Goal: Obtain resource: Obtain resource

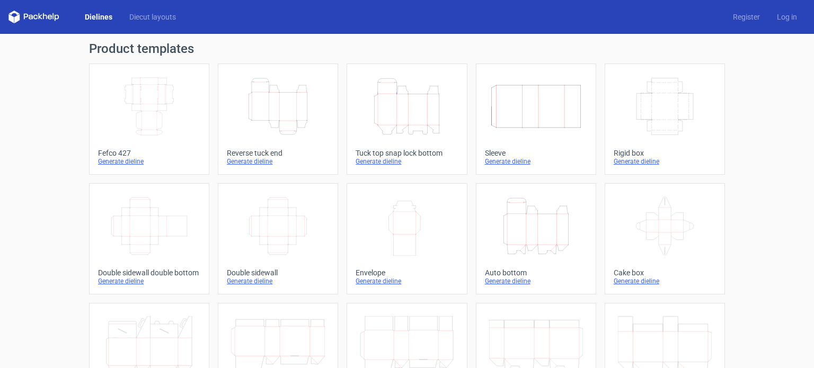
click at [146, 99] on icon "Width Depth Height" at bounding box center [149, 106] width 94 height 59
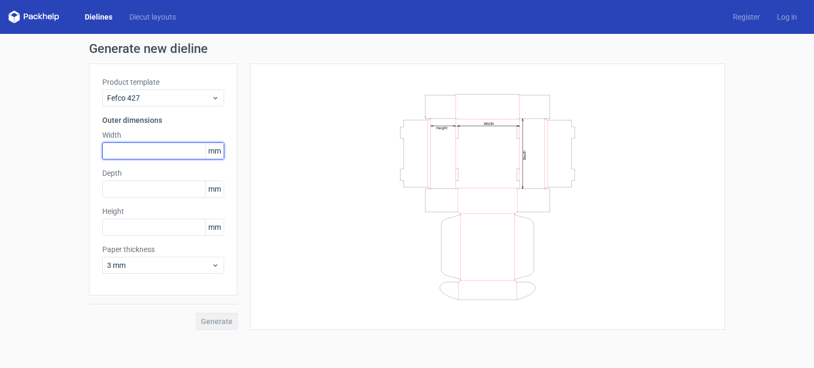
click at [150, 156] on input "text" at bounding box center [163, 151] width 122 height 17
type input "40"
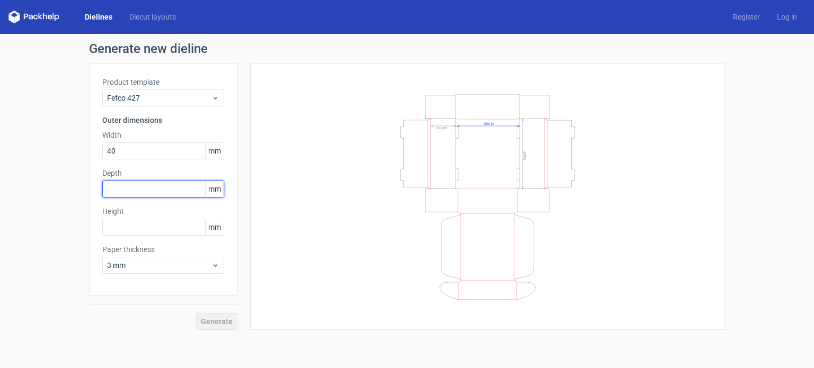
click at [136, 193] on input "text" at bounding box center [163, 189] width 122 height 17
type input "40"
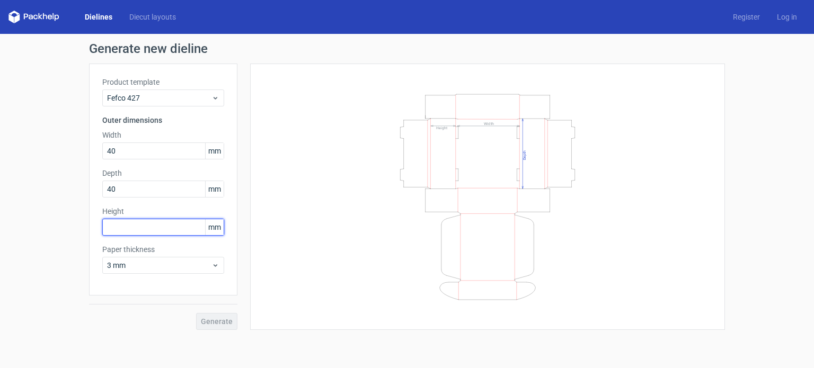
click at [132, 229] on input "text" at bounding box center [163, 227] width 122 height 17
type input "40"
click at [226, 321] on span "Generate" at bounding box center [217, 321] width 32 height 7
